Goal: Information Seeking & Learning: Check status

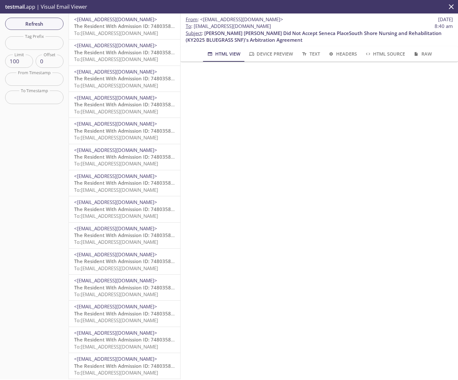
click at [144, 30] on span "To: services.reside.admissions.s5-org@inbox.testmail.app" at bounding box center [116, 33] width 84 height 6
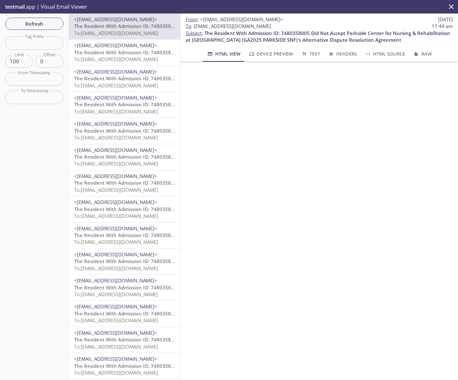
click at [159, 50] on span "The Resident With Admission ID: 7480358005 Did Not Accept Parkside Center for N…" at bounding box center [305, 52] width 463 height 6
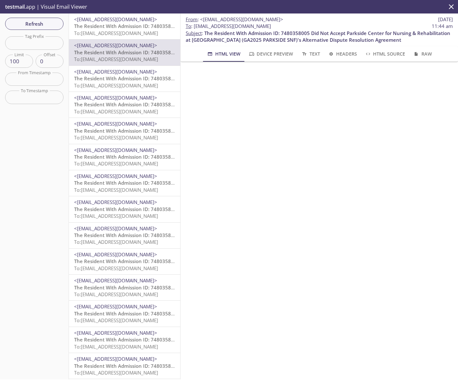
click at [146, 84] on span "To: services.reside.admissions.qa-j1-clerk@inbox.testmail.app" at bounding box center [116, 85] width 84 height 6
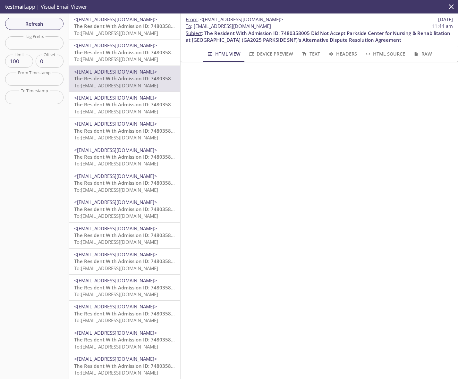
click at [120, 104] on span "The Resident With Admission ID: 7480358005 Did Not Accept Parkside Center for N…" at bounding box center [305, 104] width 463 height 6
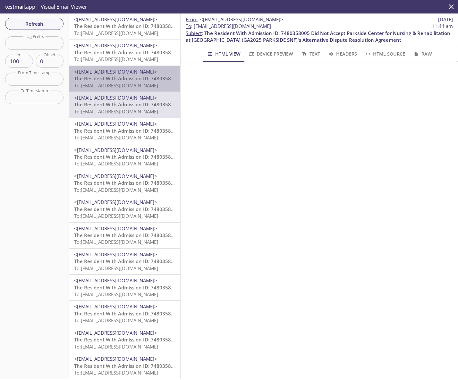
click at [144, 84] on span "To: services.reside.admissions.qa-j1-clerk@inbox.testmail.app" at bounding box center [116, 85] width 84 height 6
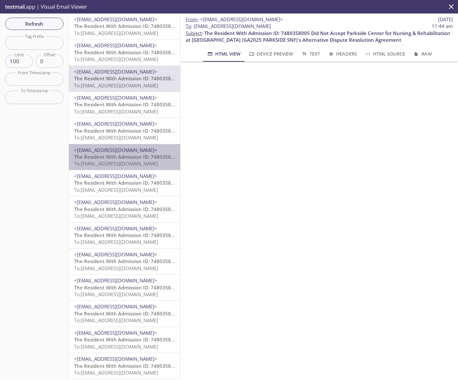
click at [143, 158] on span "The Resident With Admission ID: 7480358005 Did Not Accept Parkside Center for N…" at bounding box center [305, 156] width 463 height 6
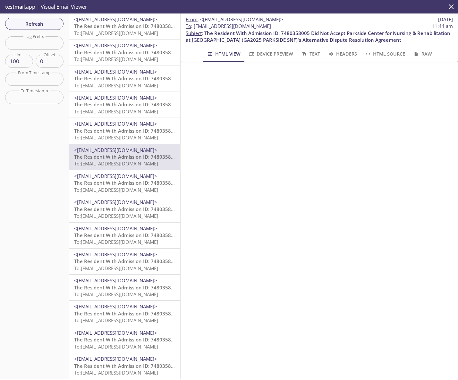
click at [142, 139] on span "To: services.reside.admissions.qa-j4-regional-admin@inbox.testmail.app" at bounding box center [116, 137] width 84 height 6
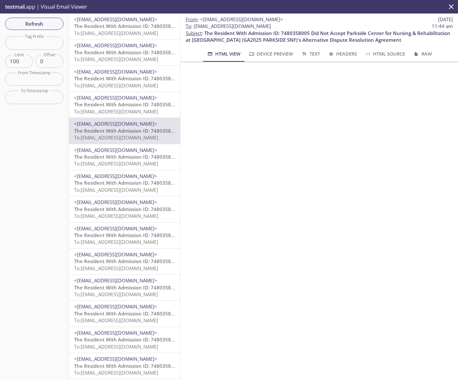
click at [129, 108] on span "To: services.reside.admissions.a3-org@inbox.testmail.app" at bounding box center [116, 111] width 84 height 6
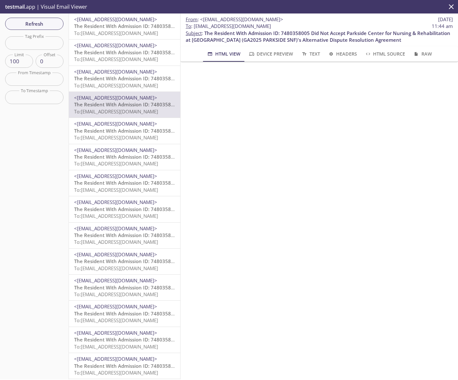
click at [135, 106] on span "The Resident With Admission ID: 7480358005 Did Not Accept Parkside Center for N…" at bounding box center [305, 104] width 463 height 6
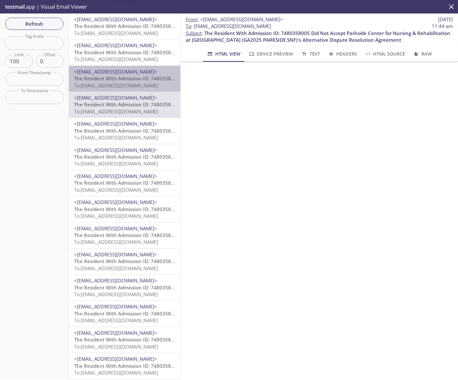
click at [130, 83] on span "To: services.reside.admissions.qa-j1-clerk@inbox.testmail.app" at bounding box center [116, 85] width 84 height 6
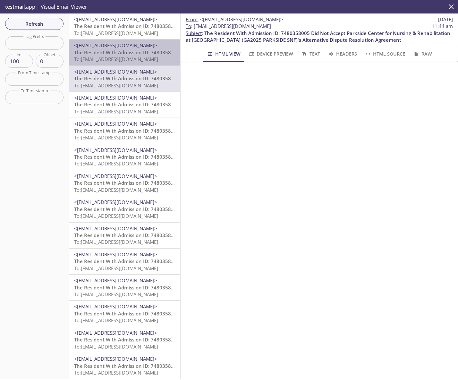
click at [127, 56] on span "To: services.reside.admissions.a5-org@inbox.testmail.app" at bounding box center [116, 59] width 84 height 6
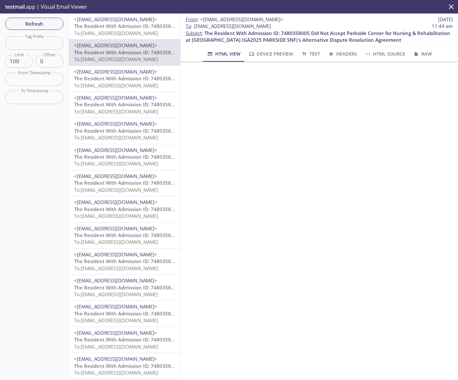
click at [133, 113] on span "To: services.reside.admissions.a3-org@inbox.testmail.app" at bounding box center [116, 111] width 84 height 6
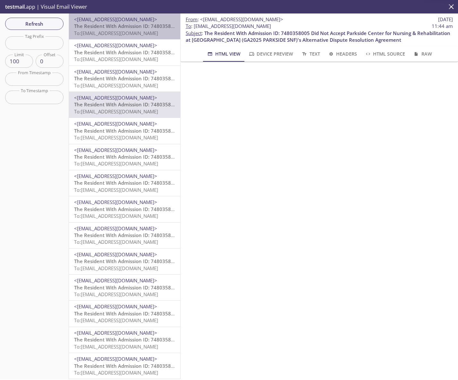
click at [124, 34] on span "To: services.reside.admissions.s5-org@inbox.testmail.app" at bounding box center [116, 33] width 84 height 6
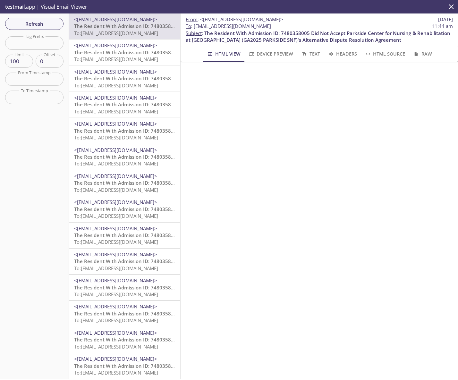
click at [133, 115] on p "The Resident With Admission ID: 7480358005 Did Not Accept Parkside Center for N…" at bounding box center [124, 108] width 101 height 14
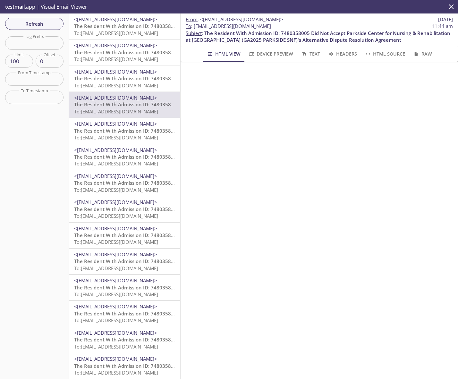
click at [130, 127] on span "The Resident With Admission ID: 7480358005 Did Not Accept Parkside Center for N…" at bounding box center [305, 130] width 463 height 6
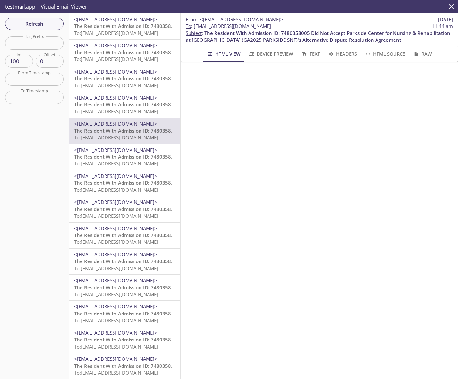
drag, startPoint x: 44, startPoint y: 217, endPoint x: 28, endPoint y: 222, distance: 17.3
click at [44, 217] on div "Refresh Filters Tag Prefix Tag Prefix Limit 100 Limit Offset 0 Offset From Time…" at bounding box center [34, 196] width 69 height 366
